Goal: Book appointment/travel/reservation

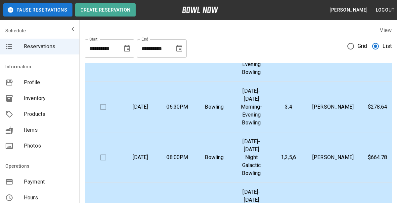
scroll to position [415, 0]
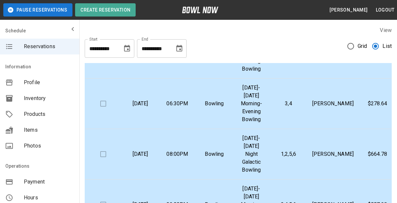
click at [252, 73] on p "[DATE]-[DATE] Morning-Evening Bowling" at bounding box center [251, 53] width 26 height 40
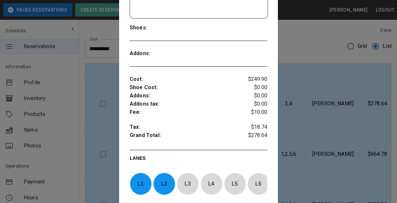
scroll to position [189, 0]
click at [326, 113] on div at bounding box center [198, 101] width 397 height 203
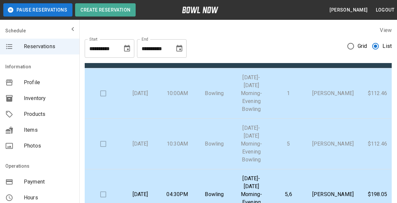
scroll to position [0, 0]
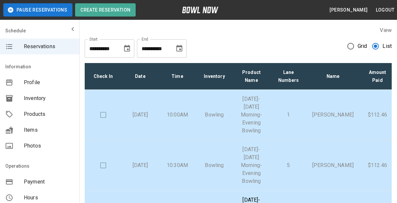
click at [244, 107] on p "[DATE]-[DATE] Morning-Evening Bowling" at bounding box center [251, 115] width 26 height 40
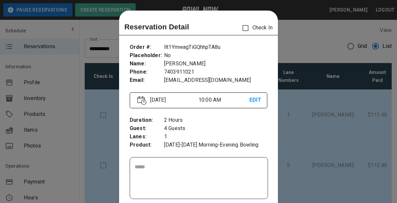
scroll to position [10, 0]
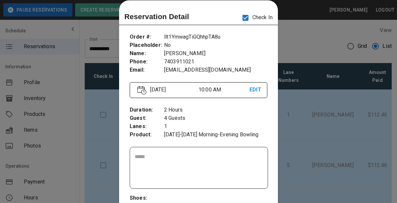
click at [299, 42] on div at bounding box center [198, 101] width 397 height 203
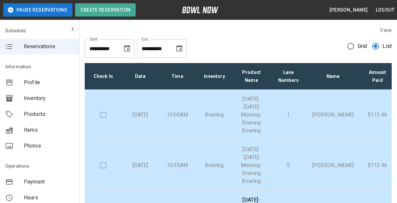
click at [265, 160] on p "[DATE]-[DATE] Morning-Evening Bowling" at bounding box center [251, 166] width 26 height 40
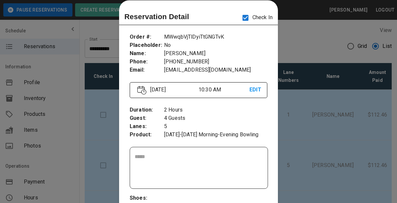
click at [329, 45] on div at bounding box center [198, 101] width 397 height 203
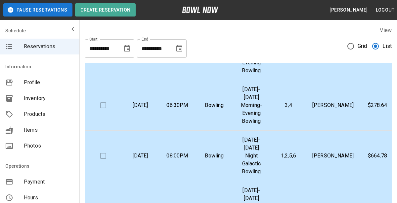
scroll to position [414, 0]
click at [295, 127] on td "3,4" at bounding box center [288, 105] width 37 height 51
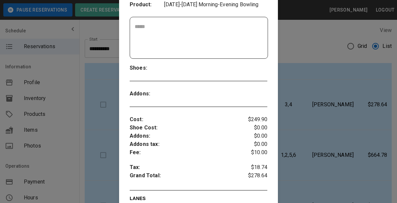
scroll to position [141, 0]
click at [329, 140] on div at bounding box center [198, 101] width 397 height 203
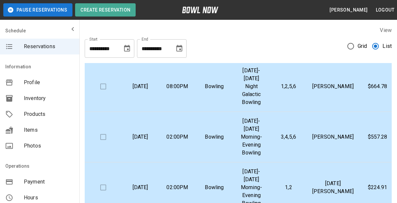
scroll to position [497, 0]
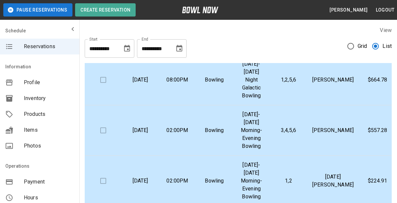
click at [335, 84] on p "[PERSON_NAME]" at bounding box center [332, 80] width 41 height 8
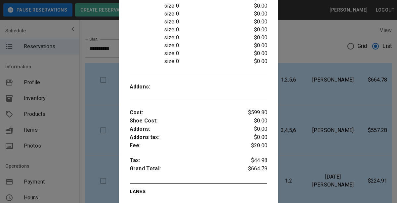
scroll to position [327, 0]
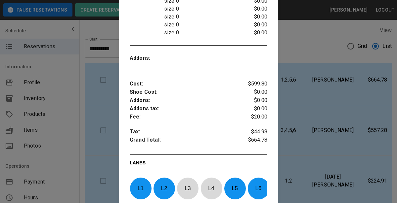
click at [359, 131] on div at bounding box center [198, 101] width 397 height 203
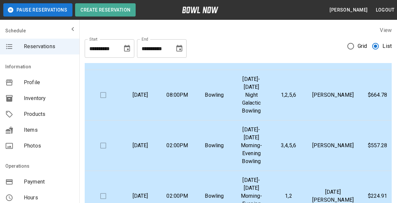
scroll to position [507, 0]
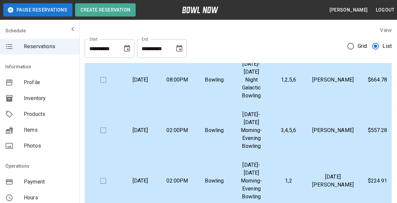
click at [304, 139] on td "3,4,5,6" at bounding box center [288, 131] width 37 height 51
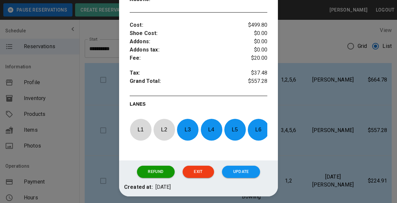
scroll to position [240, 0]
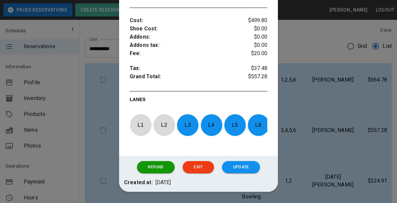
click at [341, 118] on div at bounding box center [198, 101] width 397 height 203
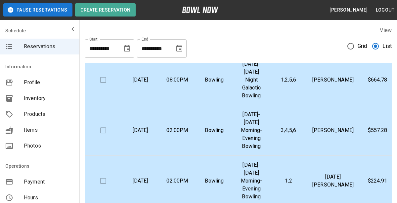
click at [347, 127] on p "[PERSON_NAME]" at bounding box center [332, 131] width 41 height 8
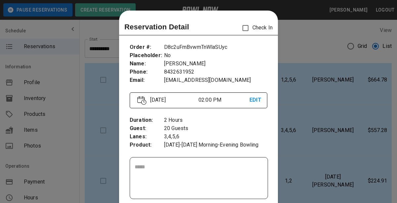
scroll to position [10, 0]
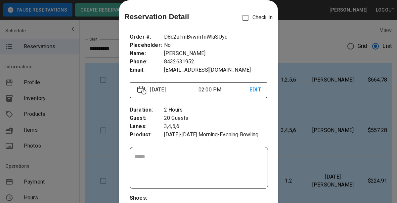
click at [335, 132] on div at bounding box center [198, 101] width 397 height 203
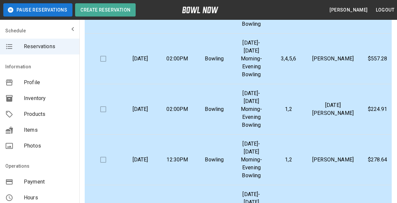
scroll to position [73, 0]
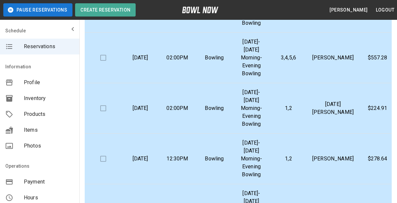
click at [291, 114] on td "1,2" at bounding box center [288, 108] width 37 height 51
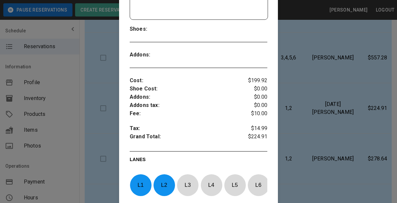
scroll to position [180, 0]
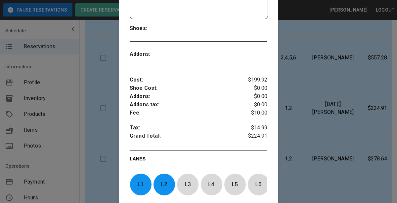
click at [324, 151] on div at bounding box center [198, 101] width 397 height 203
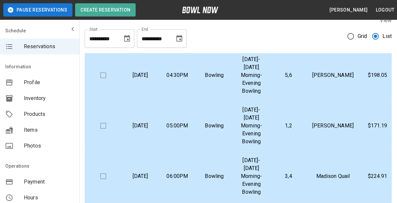
scroll to position [0, 0]
